Goal: Obtain resource: Download file/media

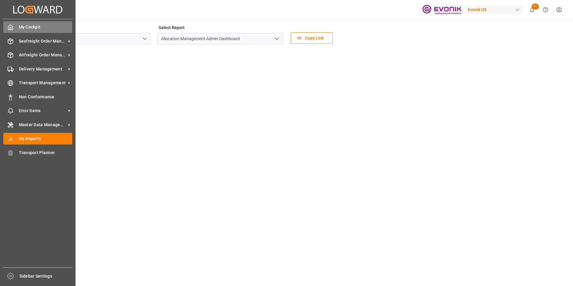
click at [26, 26] on span "My Cockpit" at bounding box center [46, 27] width 54 height 6
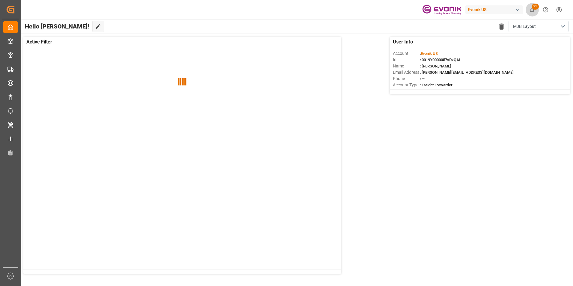
click at [534, 7] on span "21" at bounding box center [535, 7] width 7 height 6
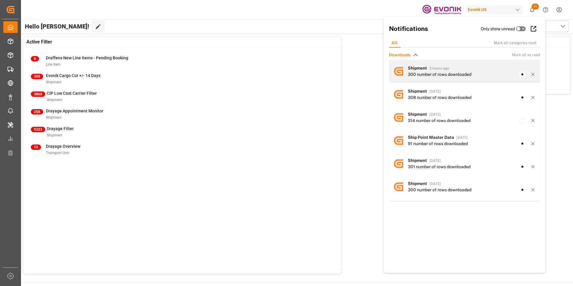
click at [429, 71] on div "Evonik US 21 Notifications Only show unread All Mark all categories read Downlo…" at bounding box center [296, 143] width 553 height 286
click at [426, 71] on div "Shipment 2 hours ago 300 number of rows downloaded" at bounding box center [472, 71] width 128 height 13
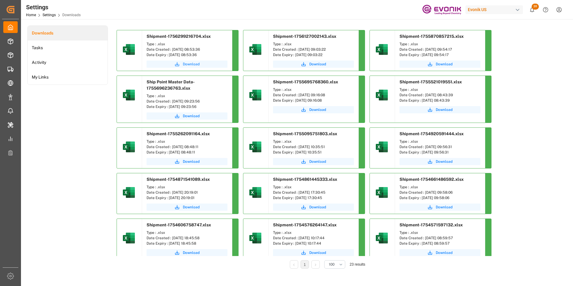
click at [191, 63] on span "Download" at bounding box center [191, 63] width 17 height 5
